Goal: Task Accomplishment & Management: Complete application form

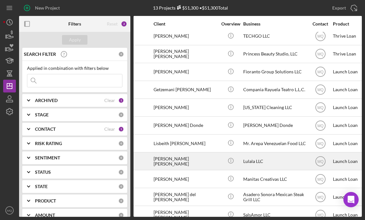
scroll to position [0, 40]
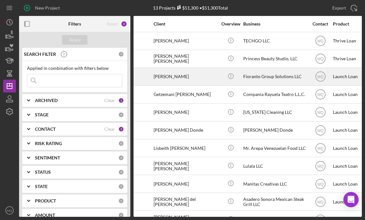
click at [187, 77] on div "[PERSON_NAME]" at bounding box center [186, 76] width 64 height 17
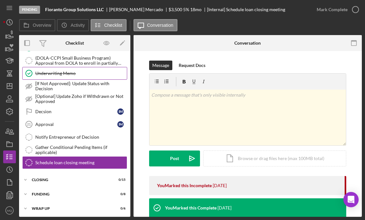
scroll to position [56, 0]
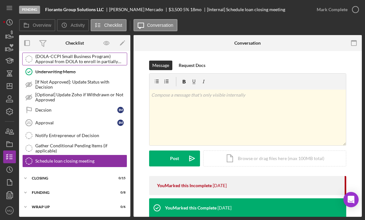
click at [100, 54] on div "(DOLA-CCPI Small Business Program) Approval from DOLA to enroll in partially fo…" at bounding box center [81, 59] width 92 height 10
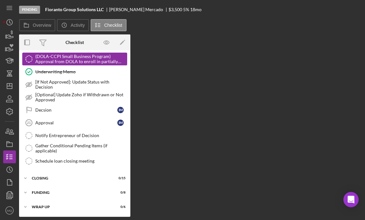
scroll to position [56, 0]
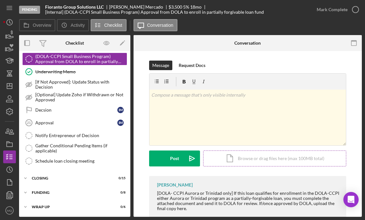
click at [266, 160] on div "Icon/Document Browse or drag files here (max 100MB total) Tap to choose files o…" at bounding box center [274, 158] width 143 height 16
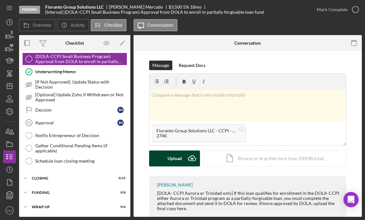
click at [169, 159] on div "Upload" at bounding box center [175, 158] width 14 height 16
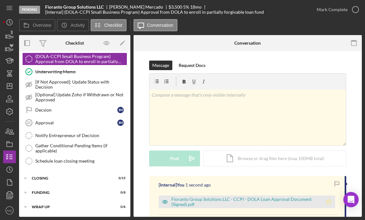
click at [266, 204] on icon "Icon/Star" at bounding box center [329, 201] width 13 height 13
click at [266, 11] on icon "button" at bounding box center [356, 10] width 16 height 16
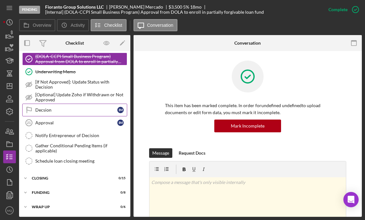
click at [95, 104] on link "Decsion Decsion I M" at bounding box center [74, 109] width 105 height 13
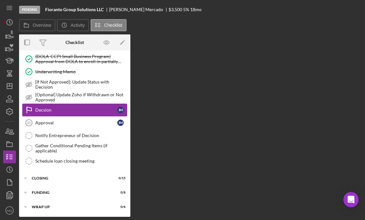
scroll to position [56, 0]
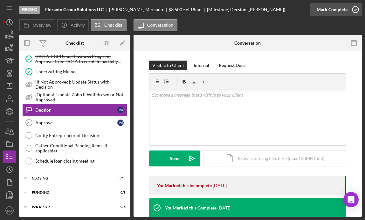
click at [266, 11] on icon "button" at bounding box center [356, 10] width 16 height 16
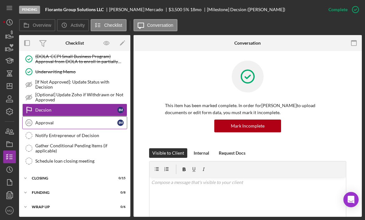
click at [88, 121] on div "Approval" at bounding box center [76, 122] width 82 height 5
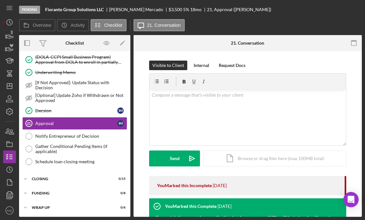
scroll to position [56, 0]
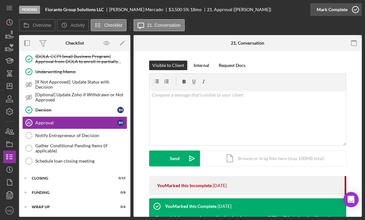
click at [266, 9] on icon "button" at bounding box center [356, 10] width 16 height 16
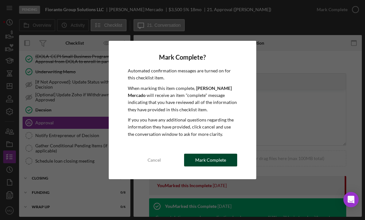
click at [203, 162] on div "Mark Complete" at bounding box center [210, 159] width 31 height 13
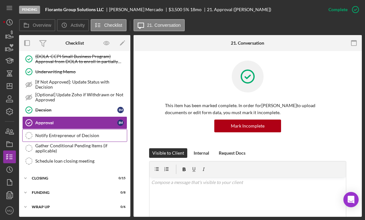
click at [77, 139] on link "Notify Entrepreneur of Decision Notify Entrepreneur of Decision" at bounding box center [74, 135] width 105 height 13
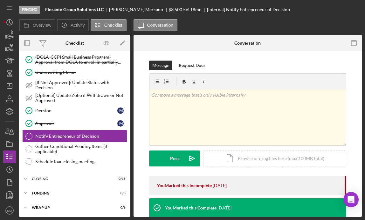
scroll to position [56, 0]
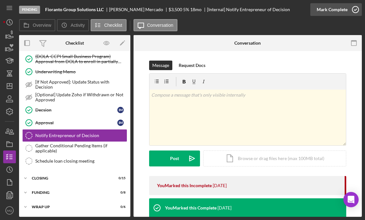
click at [266, 12] on icon "button" at bounding box center [356, 10] width 16 height 16
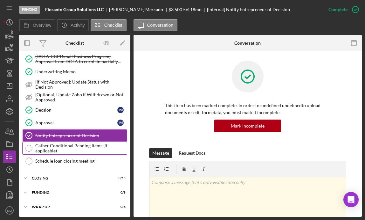
click at [95, 152] on div "Gather Conditional Pending Items (if applicable)" at bounding box center [81, 148] width 92 height 10
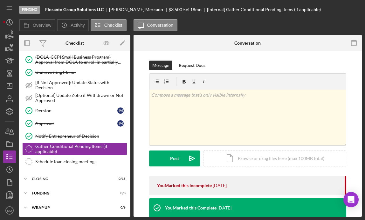
scroll to position [56, 0]
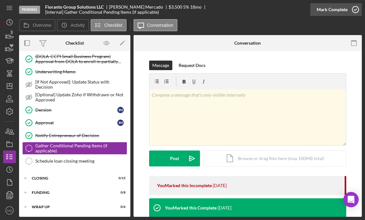
click at [266, 9] on icon "button" at bounding box center [356, 10] width 16 height 16
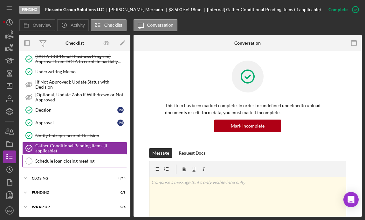
click at [93, 160] on div "Schedule loan closing meeting" at bounding box center [81, 160] width 92 height 5
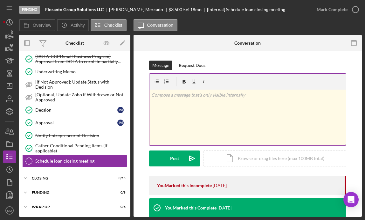
click at [235, 99] on div "v Color teal Color pink Remove color Add row above Add row below Add column bef…" at bounding box center [248, 117] width 197 height 56
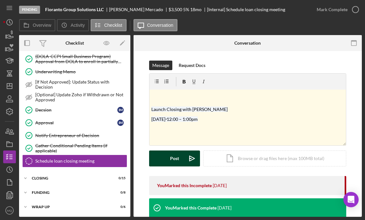
click at [170, 161] on div "Post" at bounding box center [174, 158] width 9 height 16
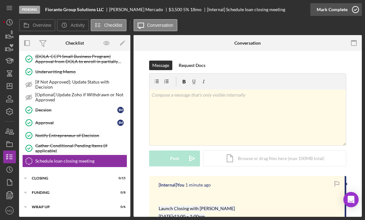
click at [266, 10] on icon "button" at bounding box center [356, 10] width 16 height 16
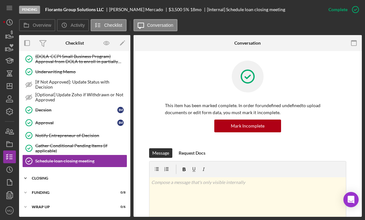
click at [51, 174] on div "Icon/Expander Closing 0 / 15" at bounding box center [74, 178] width 111 height 13
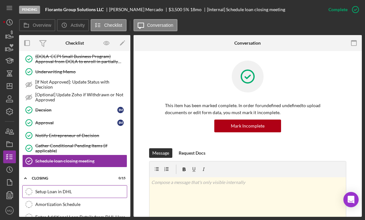
click at [60, 191] on div "Setup Loan in DHL" at bounding box center [81, 191] width 92 height 5
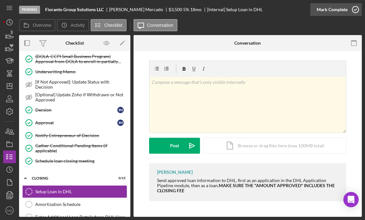
click at [266, 9] on icon "button" at bounding box center [356, 10] width 16 height 16
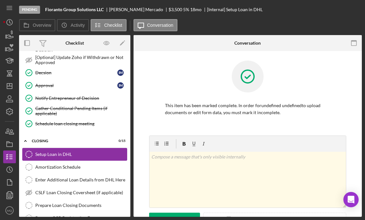
scroll to position [100, 0]
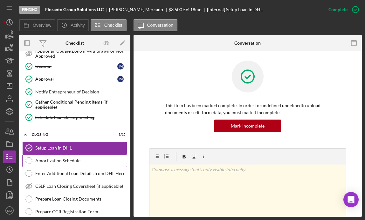
click at [78, 160] on div "Amortization Schedule" at bounding box center [81, 160] width 92 height 5
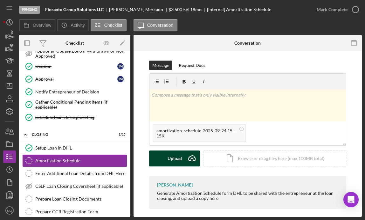
click at [179, 157] on div "Upload" at bounding box center [175, 158] width 14 height 16
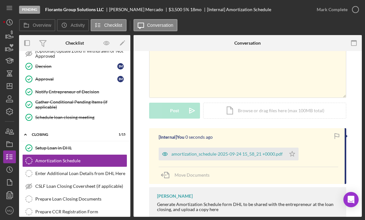
scroll to position [52, 0]
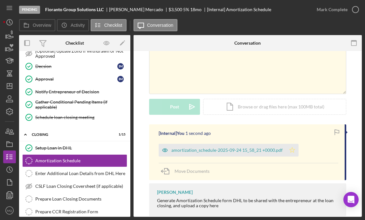
click at [266, 146] on icon "Icon/Star" at bounding box center [292, 150] width 13 height 13
click at [266, 8] on icon "button" at bounding box center [356, 10] width 16 height 16
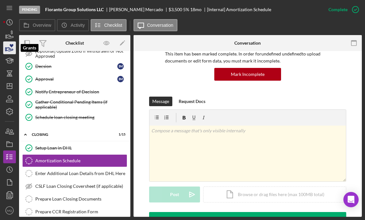
scroll to position [139, 0]
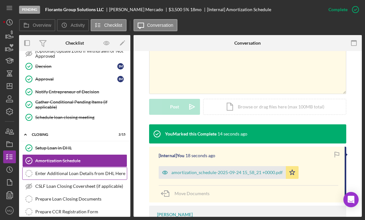
click at [110, 174] on div "Enter Additional Loan Details from DHL Here" at bounding box center [81, 173] width 92 height 5
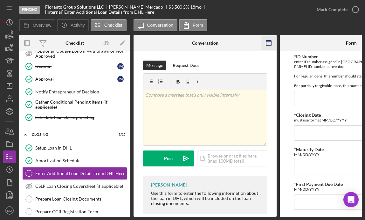
click at [266, 40] on icon "button" at bounding box center [269, 43] width 14 height 14
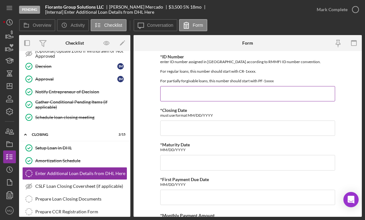
click at [208, 88] on input "*ID Number" at bounding box center [247, 93] width 175 height 15
type input "PF-10038"
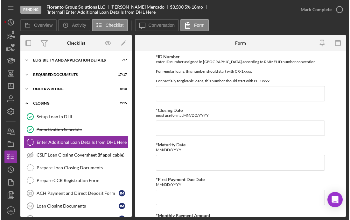
scroll to position [8, 0]
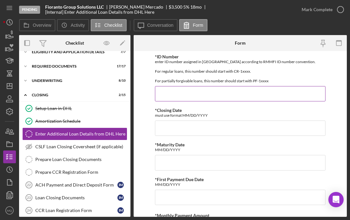
click at [234, 92] on input "*ID Number" at bounding box center [240, 93] width 171 height 15
type input "p"
type input "F"
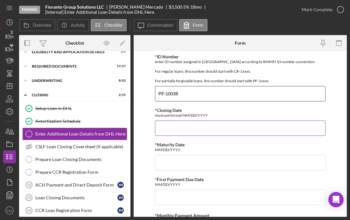
type input "PF-10038"
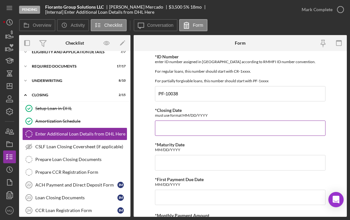
click at [227, 127] on input "*Closing Date" at bounding box center [240, 127] width 171 height 15
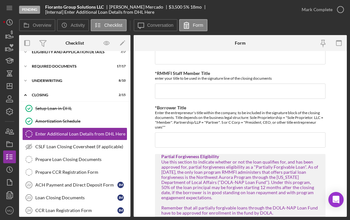
scroll to position [423, 0]
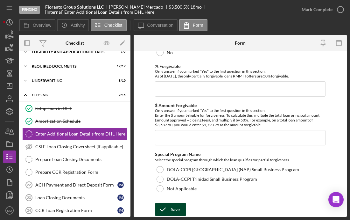
click at [177, 211] on div "Save" at bounding box center [175, 209] width 9 height 13
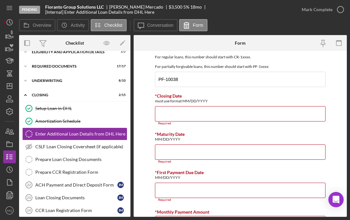
scroll to position [0, 0]
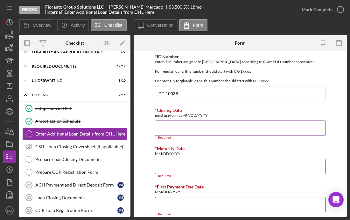
click at [220, 128] on input "*Closing Date" at bounding box center [240, 127] width 171 height 15
paste input "[DATE]"
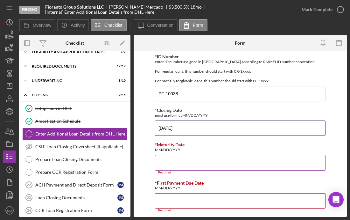
type input "[DATE]"
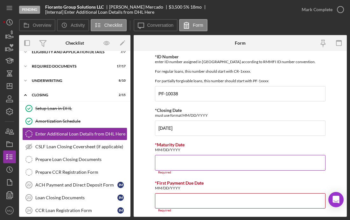
click at [187, 164] on input "*Maturity Date" at bounding box center [240, 162] width 171 height 15
paste input "[DATE]"
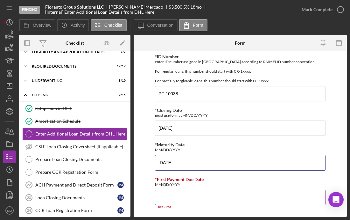
type input "[DATE]"
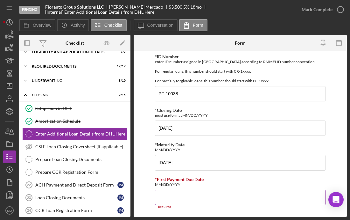
click at [193, 200] on input "*First Payment Due Date" at bounding box center [240, 196] width 171 height 15
click at [206, 198] on input "*First Payment Due Date" at bounding box center [240, 196] width 171 height 15
paste input "[DATE]"
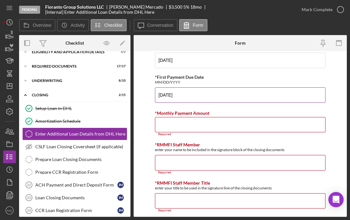
scroll to position [102, 0]
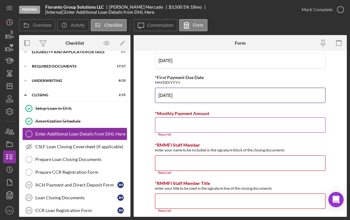
type input "[DATE]"
click at [180, 126] on input "*Monthly Payment Amount" at bounding box center [240, 124] width 171 height 15
paste input "$157.50"
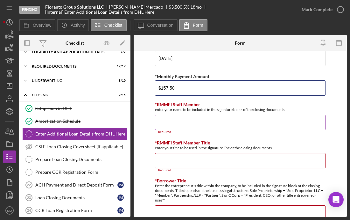
scroll to position [141, 0]
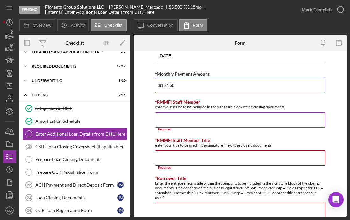
type input "$157.50"
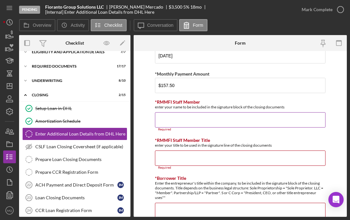
click at [208, 121] on input "*RMMFI Staff Member" at bounding box center [240, 119] width 171 height 15
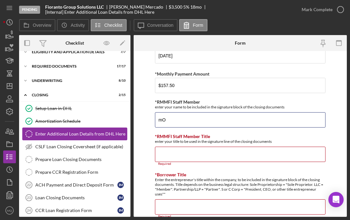
type input "m"
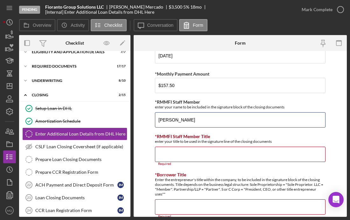
type input "[PERSON_NAME]"
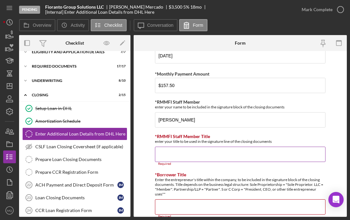
click at [204, 158] on input "*RMMFI Staff Member Title" at bounding box center [240, 153] width 171 height 15
click at [193, 155] on input "*RMMFI Staff Member Title" at bounding box center [240, 153] width 171 height 15
paste input "Capital Access Coach and Portfolio Coordinator"
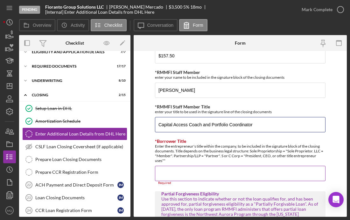
scroll to position [174, 0]
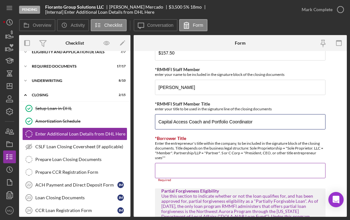
type input "Capital Access Coach and Portfolio Coordinator"
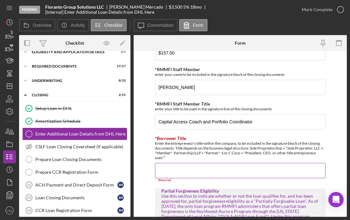
click at [265, 174] on input "*Borrower Title" at bounding box center [240, 170] width 171 height 15
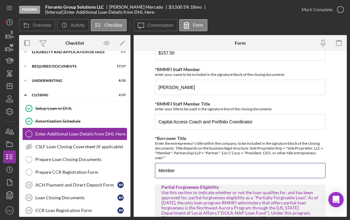
type input "Member"
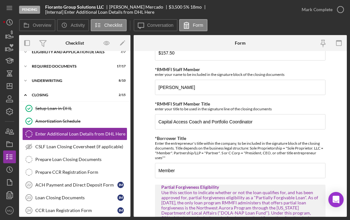
click at [266, 147] on form "*ID Number enter ID number assigned in DHL according to RMMFI ID number convent…" at bounding box center [240, 134] width 213 height 166
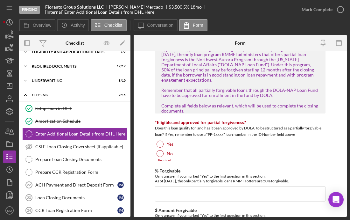
scroll to position [320, 0]
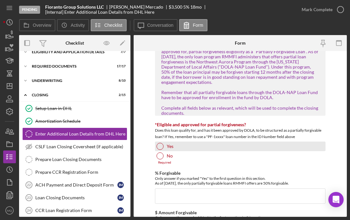
click at [161, 146] on div at bounding box center [160, 146] width 7 height 7
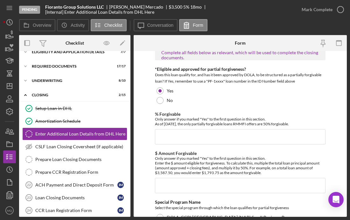
scroll to position [376, 0]
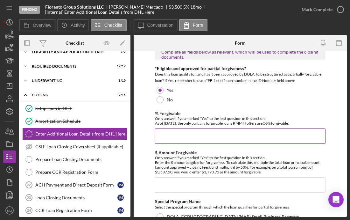
click at [216, 135] on input "% Forgivable" at bounding box center [240, 135] width 171 height 15
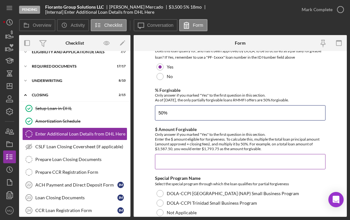
scroll to position [399, 0]
type input "50.00000%"
drag, startPoint x: 219, startPoint y: 149, endPoint x: 203, endPoint y: 149, distance: 15.6
click at [203, 149] on div "Only answer if you marked "Yes" to the first question in this section. Enter th…" at bounding box center [240, 140] width 171 height 19
copy div "1,793.75"
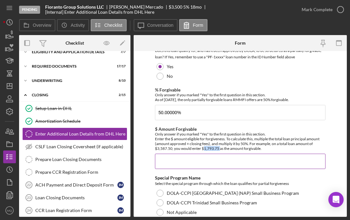
click at [195, 160] on input "$ Amount Forgivable" at bounding box center [240, 160] width 171 height 15
paste input "$1,793.75"
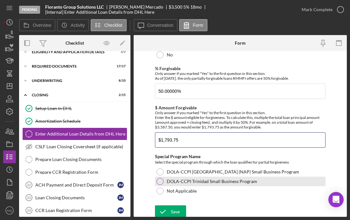
scroll to position [423, 0]
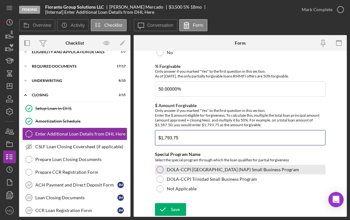
type input "$1,793.75"
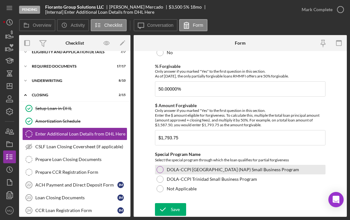
click at [158, 170] on div at bounding box center [160, 169] width 7 height 7
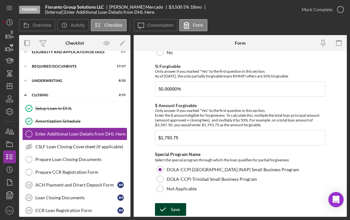
click at [177, 209] on div "Save" at bounding box center [175, 209] width 9 height 13
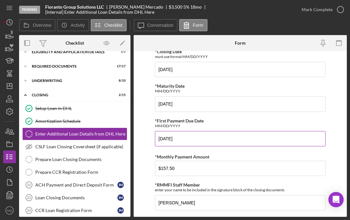
scroll to position [0, 0]
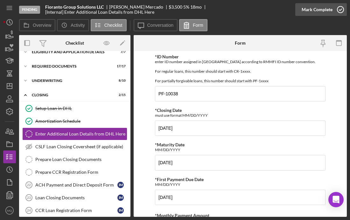
click at [266, 9] on icon "button" at bounding box center [341, 10] width 16 height 16
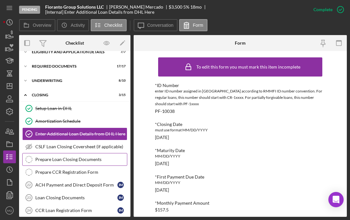
click at [70, 159] on div "Prepare Loan Closing Documents" at bounding box center [81, 159] width 92 height 5
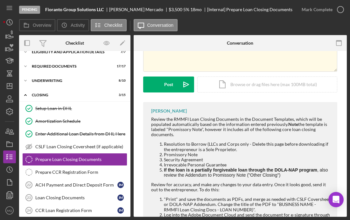
scroll to position [74, 0]
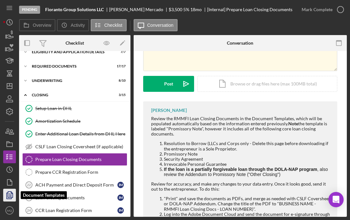
click at [8, 197] on polygon "button" at bounding box center [10, 194] width 5 height 6
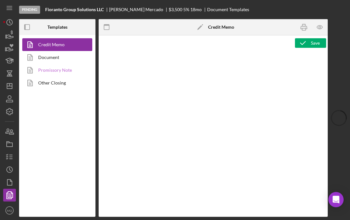
click at [69, 71] on link "Promissory Note" at bounding box center [55, 70] width 67 height 13
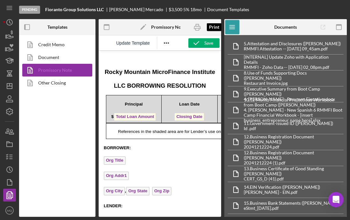
drag, startPoint x: 199, startPoint y: 26, endPoint x: 77, endPoint y: 65, distance: 128.1
click at [199, 26] on icon "button" at bounding box center [197, 27] width 6 height 3
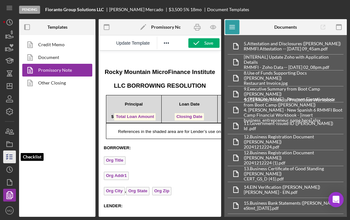
click at [5, 156] on icon "button" at bounding box center [10, 157] width 16 height 16
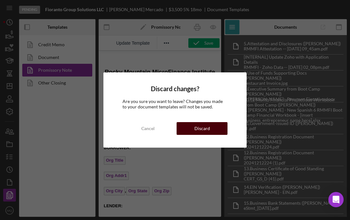
click at [217, 125] on button "Discard" at bounding box center [202, 128] width 51 height 13
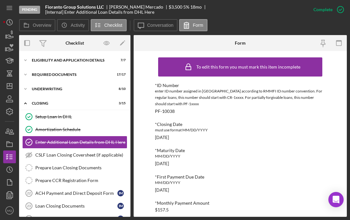
scroll to position [8, 0]
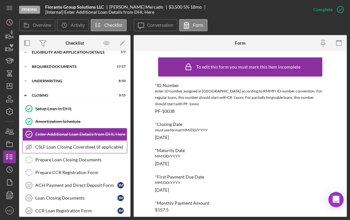
click at [94, 148] on div "CSLF Loan Closing Coversheet (if applicable)" at bounding box center [81, 146] width 92 height 5
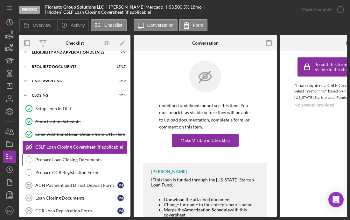
click at [91, 159] on div "Prepare Loan Closing Documents" at bounding box center [81, 159] width 92 height 5
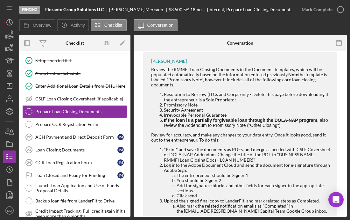
scroll to position [126, 0]
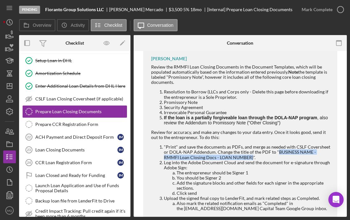
drag, startPoint x: 276, startPoint y: 154, endPoint x: 236, endPoint y: 156, distance: 40.5
click at [236, 156] on li ""Print" and save the documents as PDFs, and merge as needed with CSLF Covershee…" at bounding box center [247, 151] width 167 height 15
copy li "BUSINESS NAME - RMMFI Loan Closing Docs - LOAN NUMBER)"
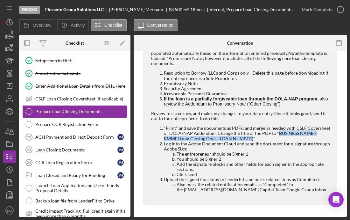
scroll to position [146, 0]
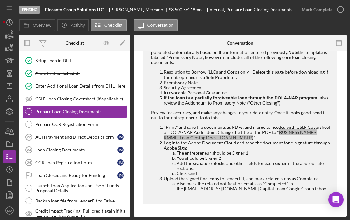
copy li "BUSINESS NAME - RMMFI Loan Closing Docs - LOAN NUMBER)"
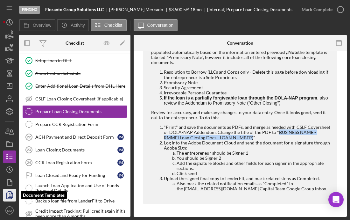
click at [11, 197] on polygon "button" at bounding box center [10, 194] width 5 height 6
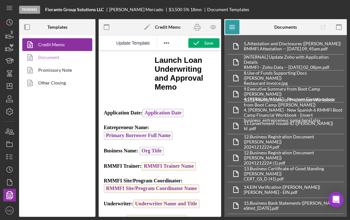
click at [59, 53] on link "Document" at bounding box center [55, 57] width 67 height 13
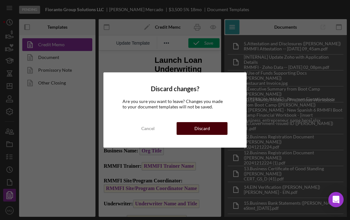
click at [203, 127] on div "Discard" at bounding box center [202, 128] width 16 height 13
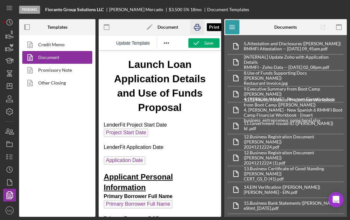
click at [199, 25] on rect "button" at bounding box center [197, 25] width 3 height 2
click at [64, 83] on link "Other Closing" at bounding box center [55, 82] width 67 height 13
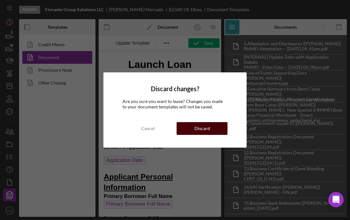
click at [206, 129] on div "Discard" at bounding box center [202, 128] width 16 height 13
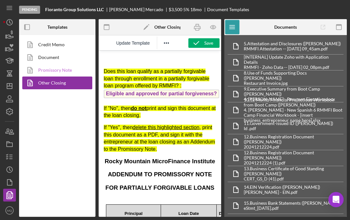
click at [70, 70] on link "Promissory Note" at bounding box center [55, 70] width 67 height 13
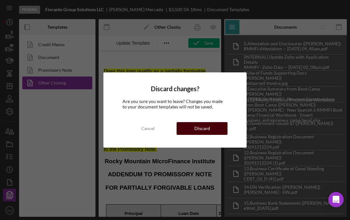
click at [214, 131] on button "Discard" at bounding box center [202, 128] width 51 height 13
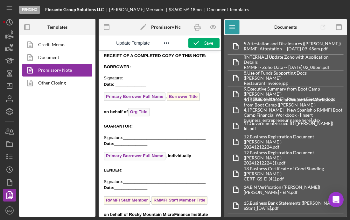
scroll to position [2924, 0]
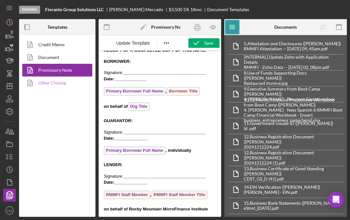
click at [49, 83] on link "Other Closing" at bounding box center [55, 82] width 67 height 13
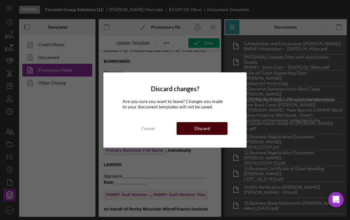
click at [202, 126] on div "Discard" at bounding box center [202, 128] width 16 height 13
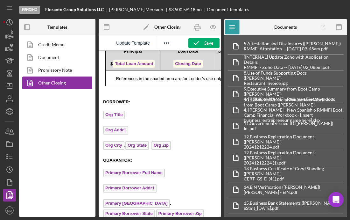
scroll to position [169, 1]
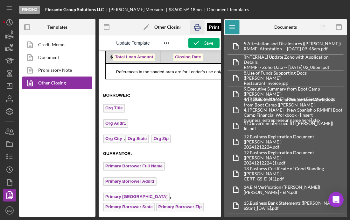
click at [198, 29] on icon "button" at bounding box center [197, 27] width 14 height 14
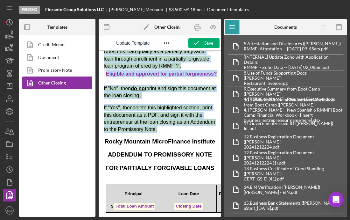
scroll to position [0, 0]
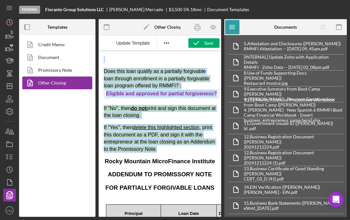
drag, startPoint x: 196, startPoint y: 69, endPoint x: 52, endPoint y: 18, distance: 152.4
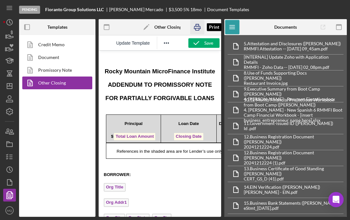
click at [201, 31] on icon "button" at bounding box center [197, 27] width 14 height 14
click at [13, 130] on icon "button" at bounding box center [10, 131] width 16 height 16
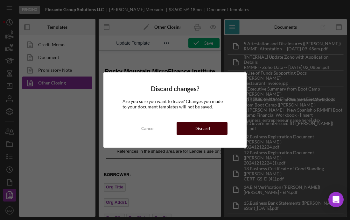
click at [216, 127] on button "Discard" at bounding box center [202, 128] width 51 height 13
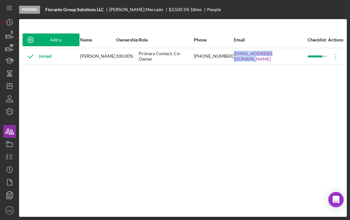
drag, startPoint x: 297, startPoint y: 60, endPoint x: 242, endPoint y: 55, distance: 55.0
click at [242, 55] on tr "Joined [PERSON_NAME] 100.00% Primary Contact, Co-Owner [PHONE_NUMBER] [EMAIL_AD…" at bounding box center [183, 56] width 322 height 17
copy tr "[EMAIL_ADDRESS][DOMAIN_NAME]"
